Goal: Task Accomplishment & Management: Use online tool/utility

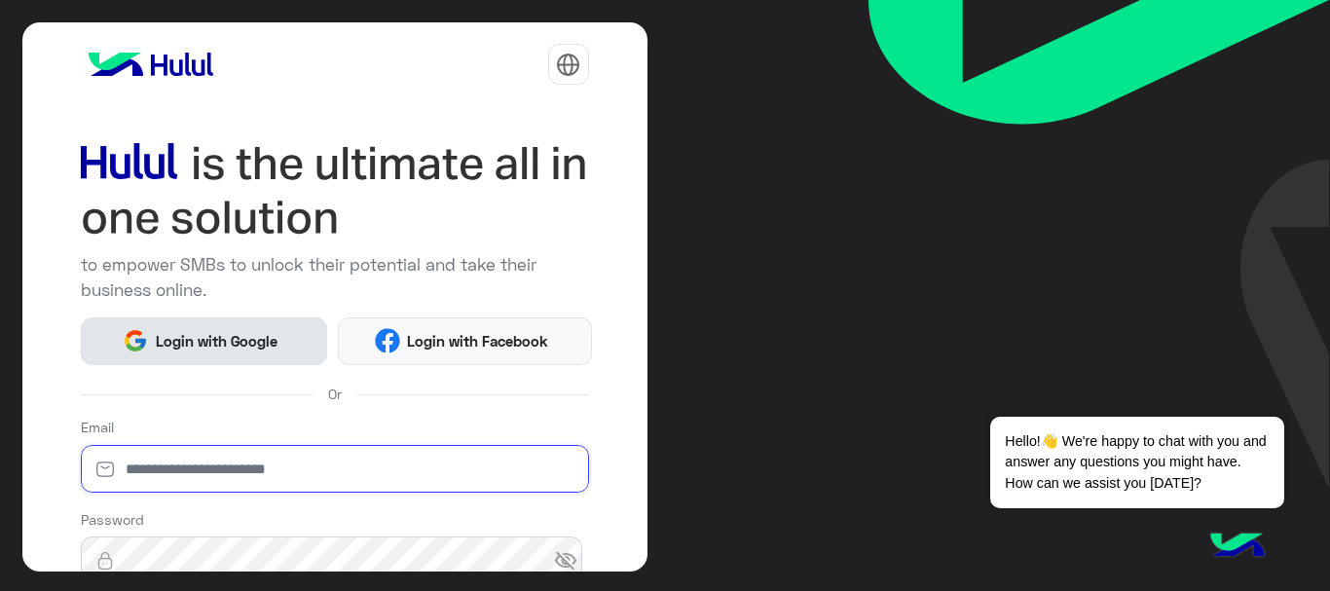
type input "**********"
click at [200, 334] on span "Login with Google" at bounding box center [216, 341] width 136 height 22
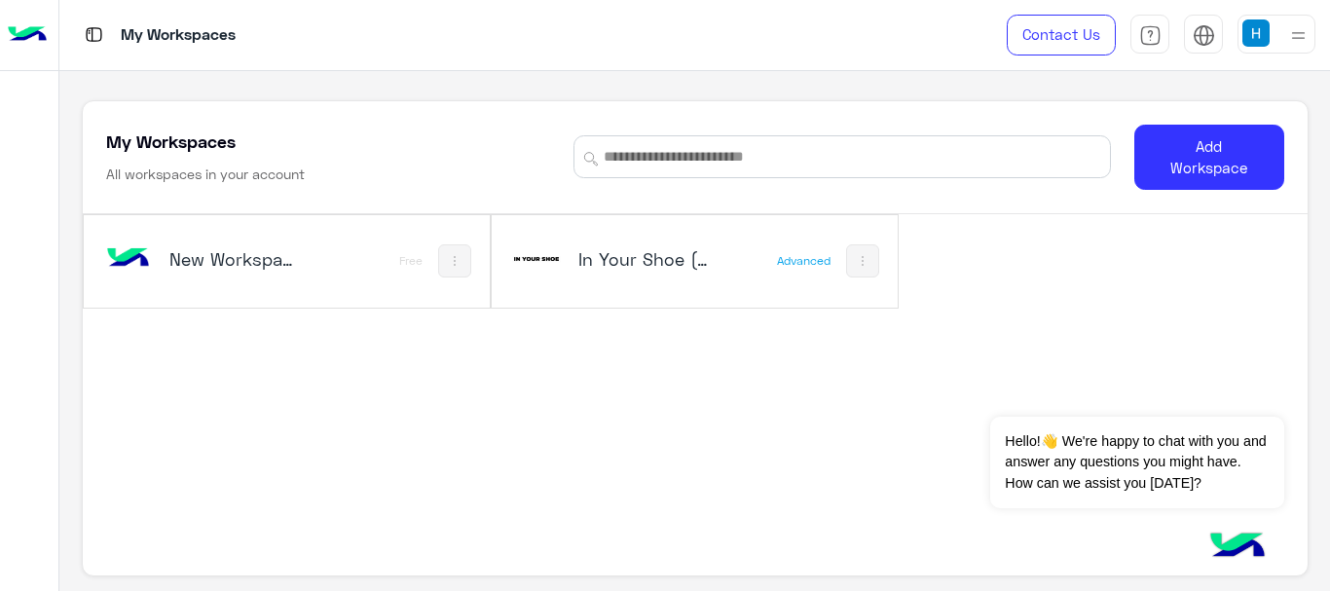
click at [560, 257] on img at bounding box center [536, 259] width 53 height 53
click at [779, 256] on div "Advanced" at bounding box center [804, 261] width 54 height 16
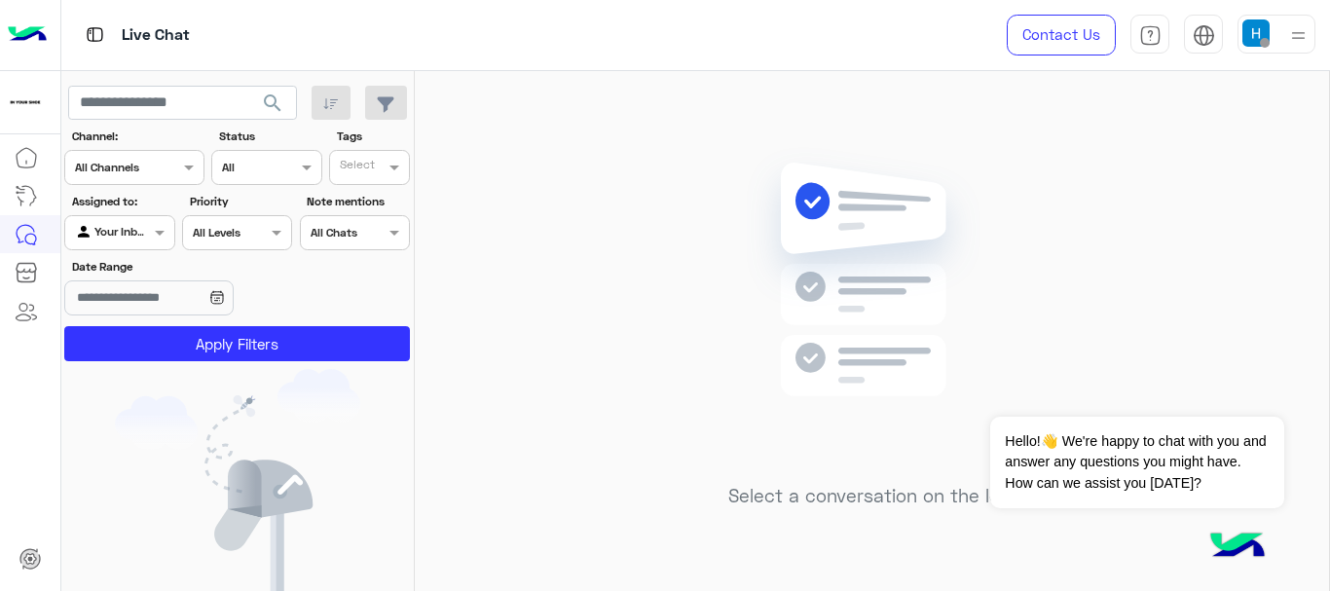
click at [1247, 40] on img at bounding box center [1255, 32] width 27 height 27
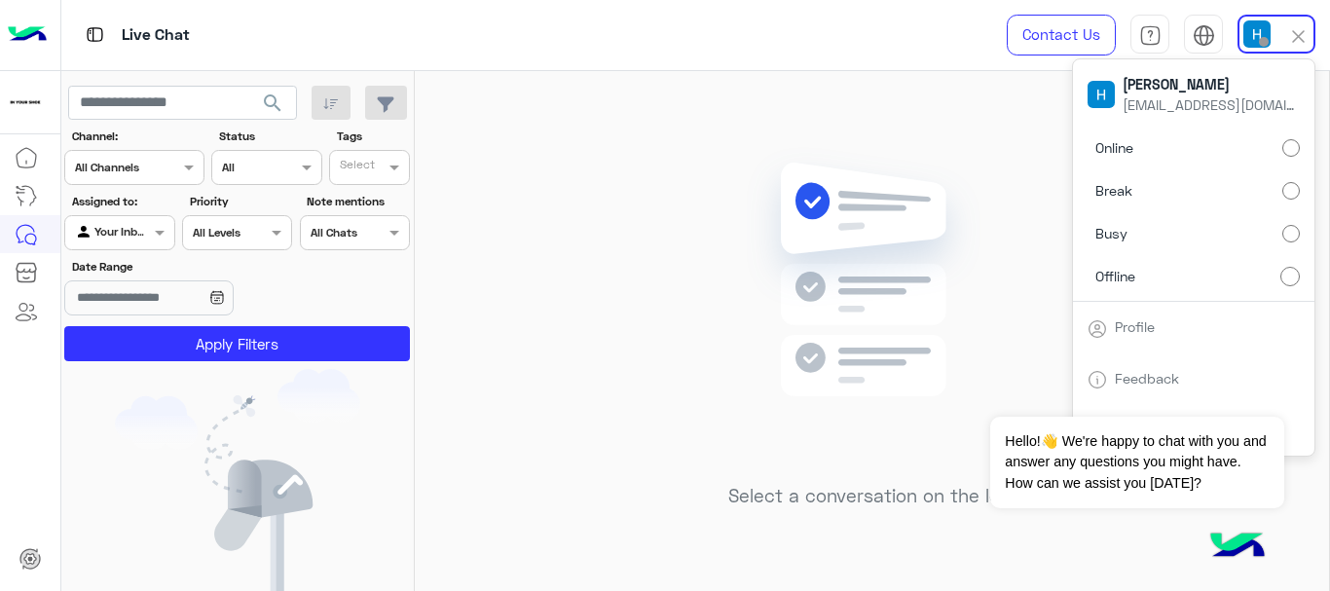
click at [1156, 149] on label "Online" at bounding box center [1193, 147] width 212 height 35
click at [611, 227] on div "Select a conversation on the left" at bounding box center [872, 335] width 914 height 528
